Goal: Task Accomplishment & Management: Use online tool/utility

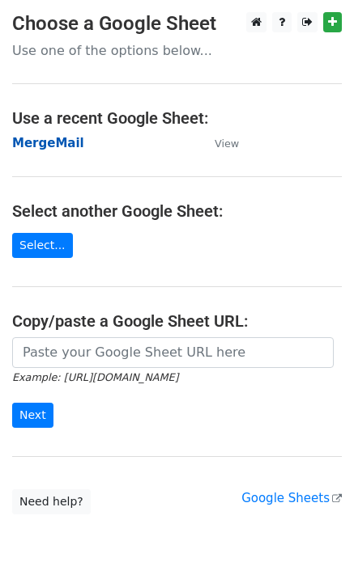
click at [46, 148] on strong "MergeMail" at bounding box center [48, 143] width 72 height 15
click at [63, 145] on strong "MergeMail" at bounding box center [48, 143] width 72 height 15
click at [66, 142] on strong "MergeMail" at bounding box center [48, 143] width 72 height 15
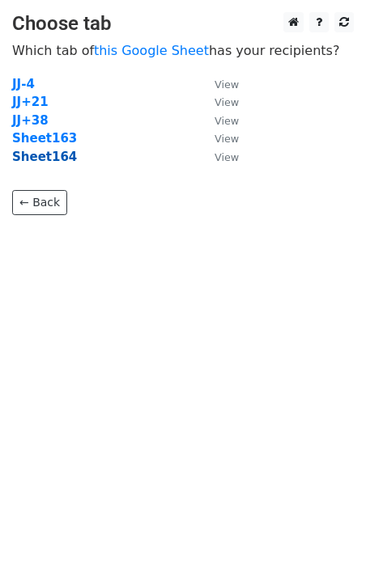
click at [57, 161] on strong "Sheet164" at bounding box center [44, 157] width 65 height 15
click at [50, 160] on strong "Sheet164" at bounding box center [44, 157] width 65 height 15
click at [42, 161] on strong "Sheet164" at bounding box center [44, 157] width 65 height 15
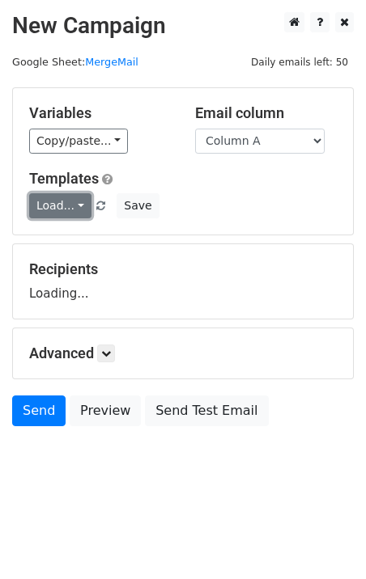
click at [48, 210] on link "Load..." at bounding box center [60, 205] width 62 height 25
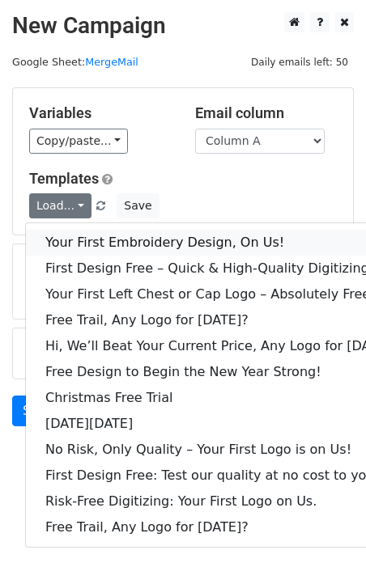
click at [109, 243] on link "Your First Embroidery Design, On Us!" at bounding box center [221, 243] width 391 height 26
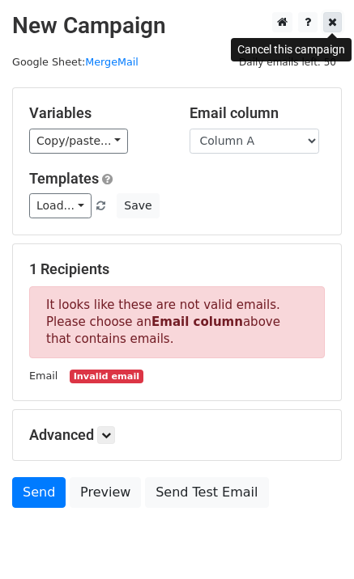
click at [333, 20] on icon at bounding box center [332, 21] width 9 height 11
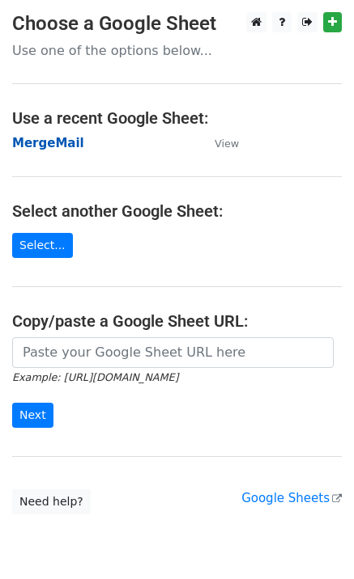
click at [43, 146] on strong "MergeMail" at bounding box center [48, 143] width 72 height 15
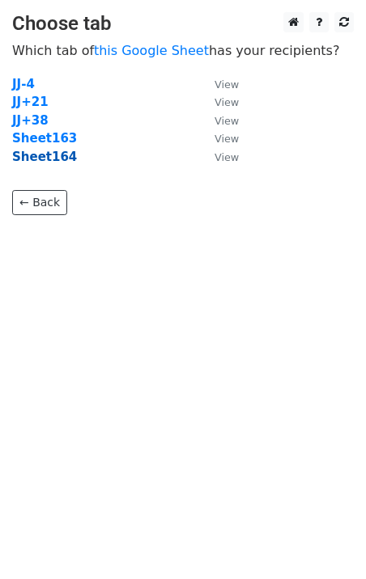
click at [57, 158] on strong "Sheet164" at bounding box center [44, 157] width 65 height 15
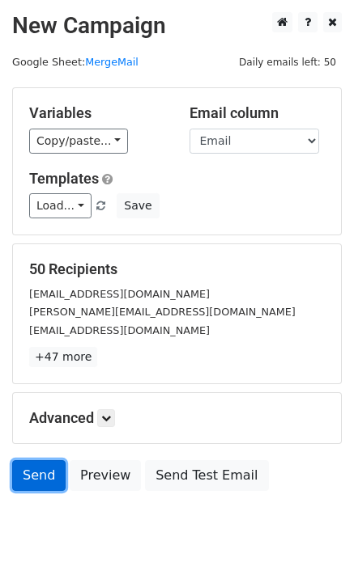
click at [41, 481] on link "Send" at bounding box center [38, 475] width 53 height 31
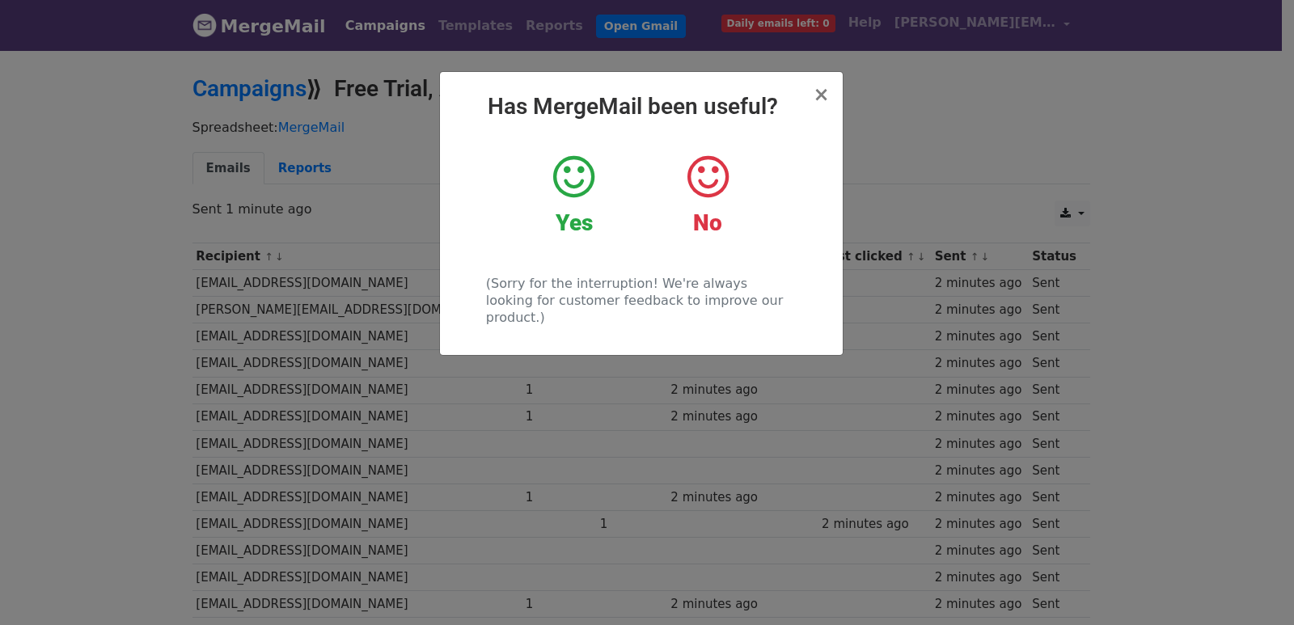
click at [364, 335] on div "× Has MergeMail been useful? Yes No (Sorry for the interruption! We're always l…" at bounding box center [647, 337] width 1294 height 577
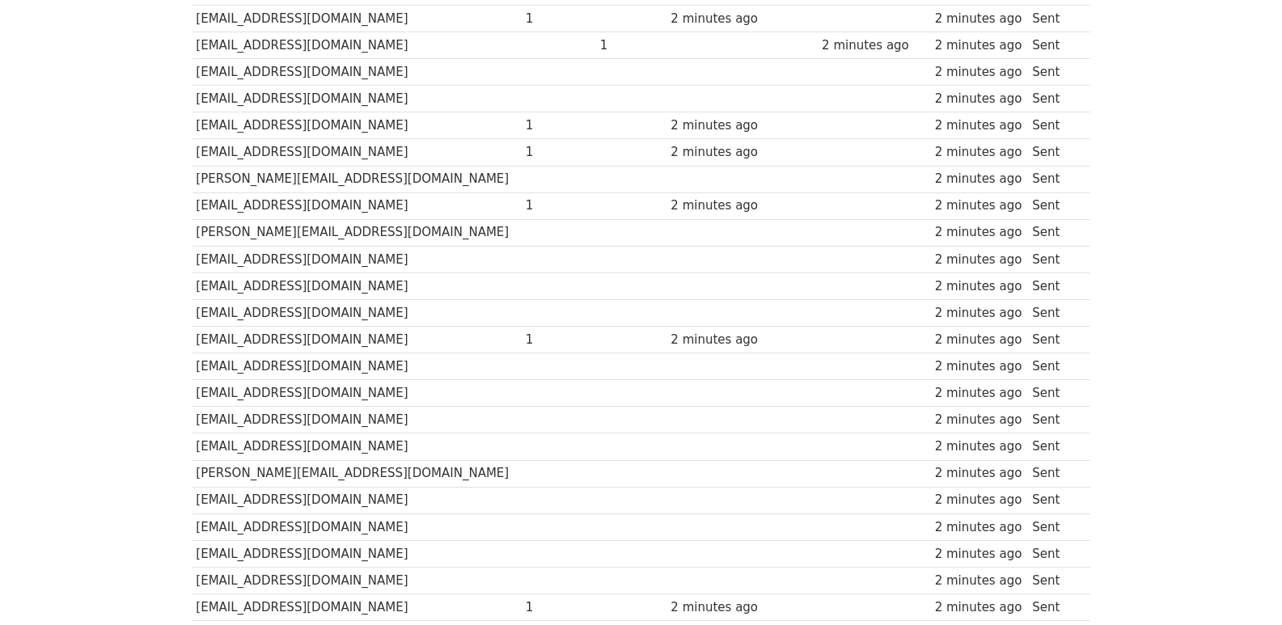
scroll to position [1126, 0]
